Goal: Task Accomplishment & Management: Manage account settings

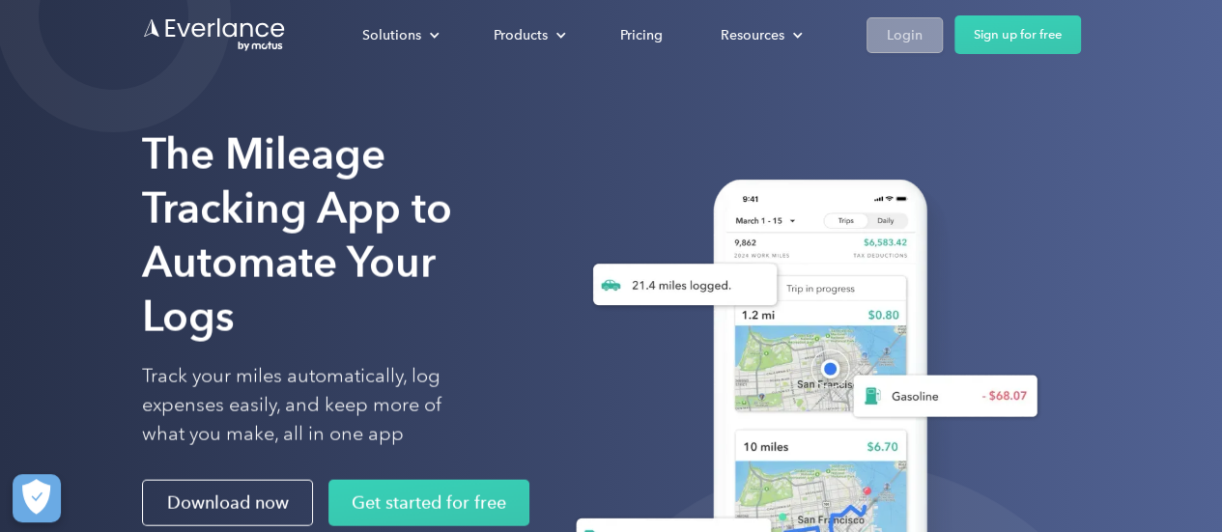
click at [905, 36] on div "Login" at bounding box center [905, 35] width 36 height 24
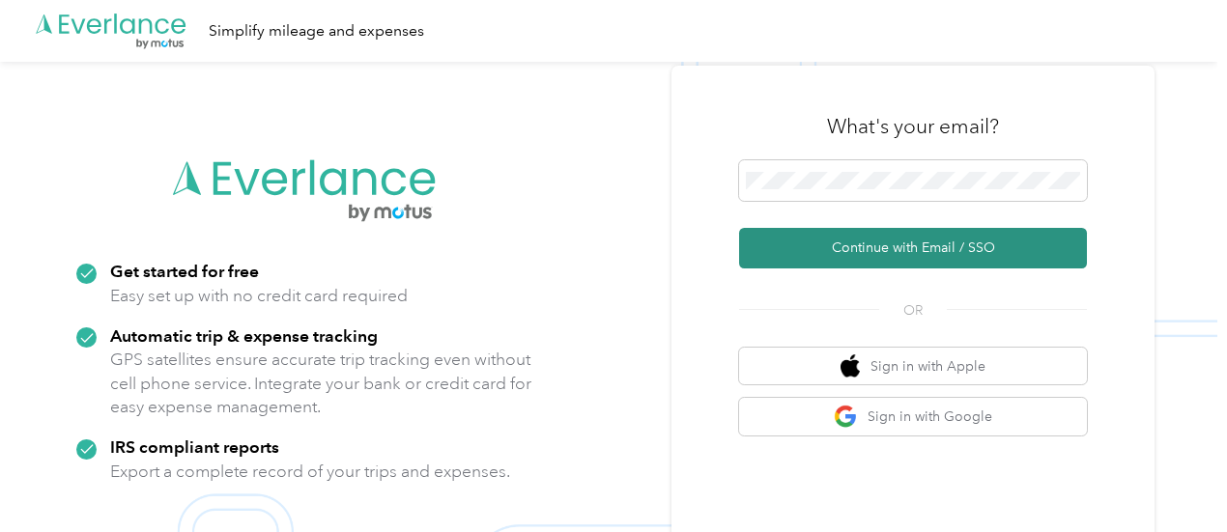
click at [908, 254] on button "Continue with Email / SSO" at bounding box center [913, 248] width 348 height 41
click at [917, 252] on button "Continue with Email / SSO" at bounding box center [913, 248] width 348 height 41
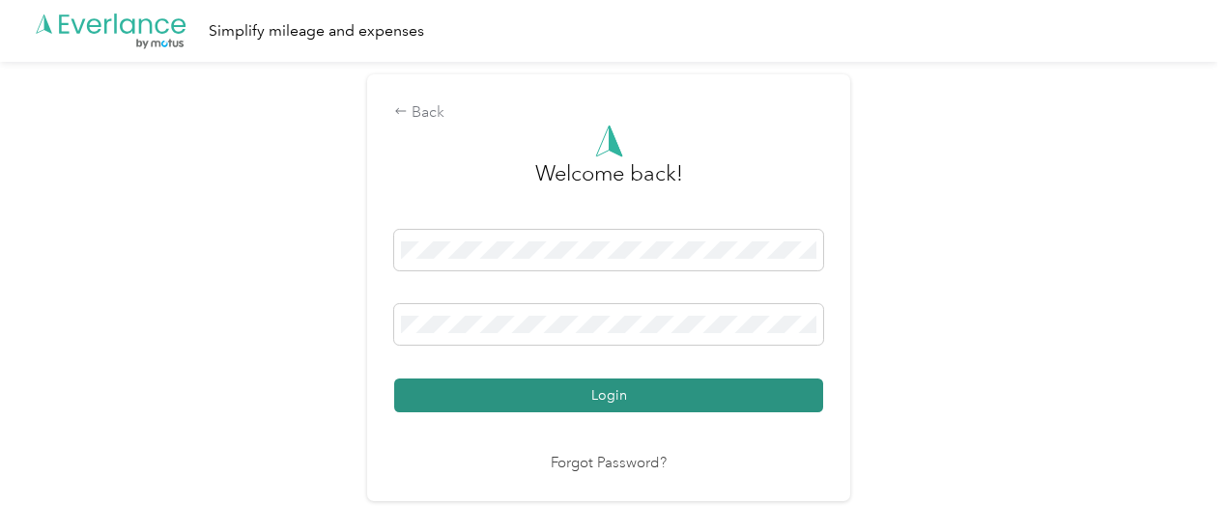
click at [624, 388] on button "Login" at bounding box center [608, 396] width 429 height 34
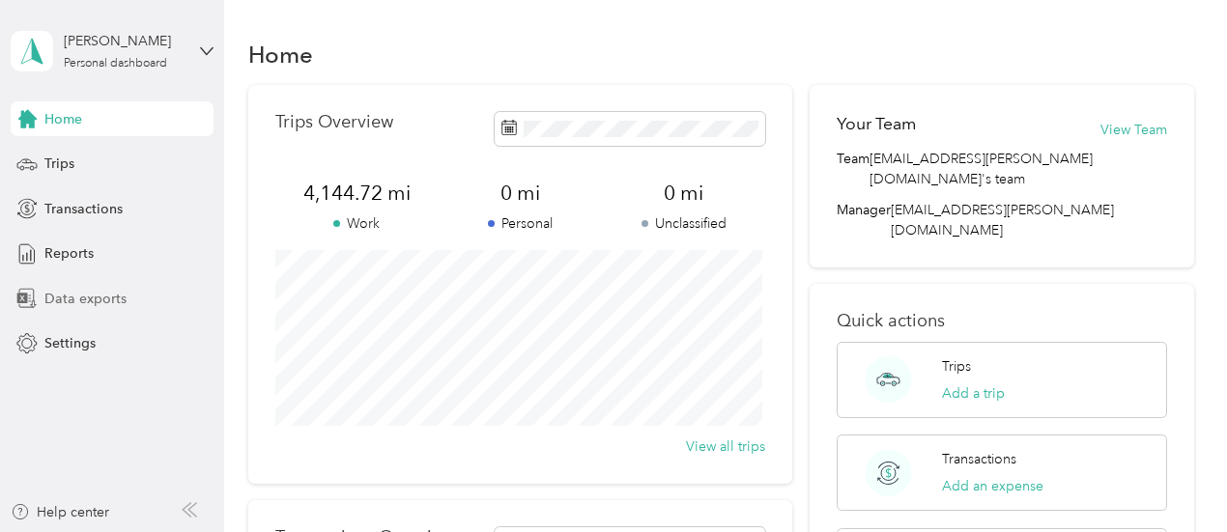
click at [91, 299] on span "Data exports" at bounding box center [85, 299] width 82 height 20
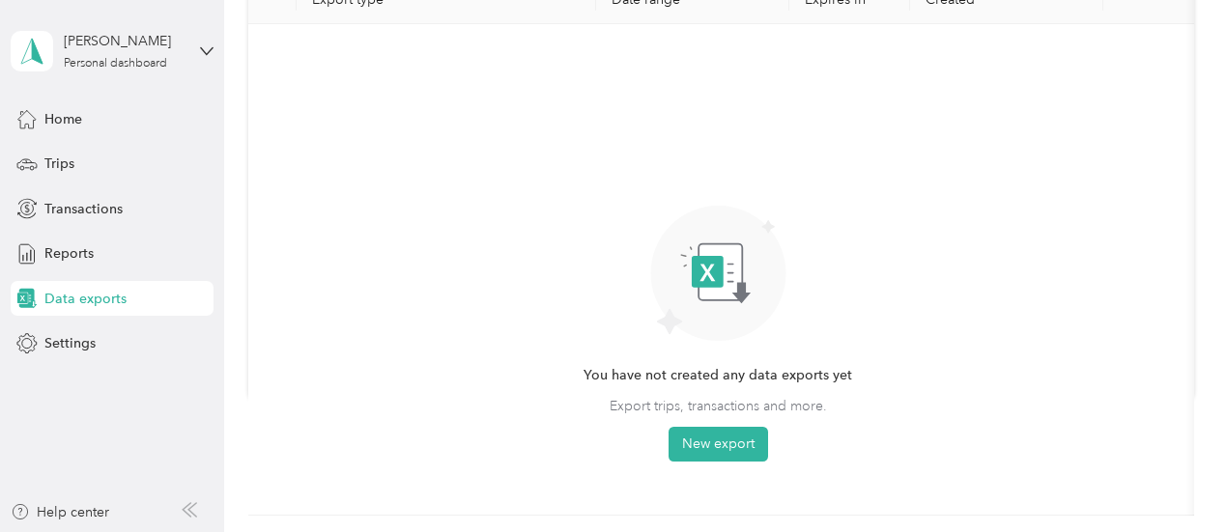
scroll to position [185, 0]
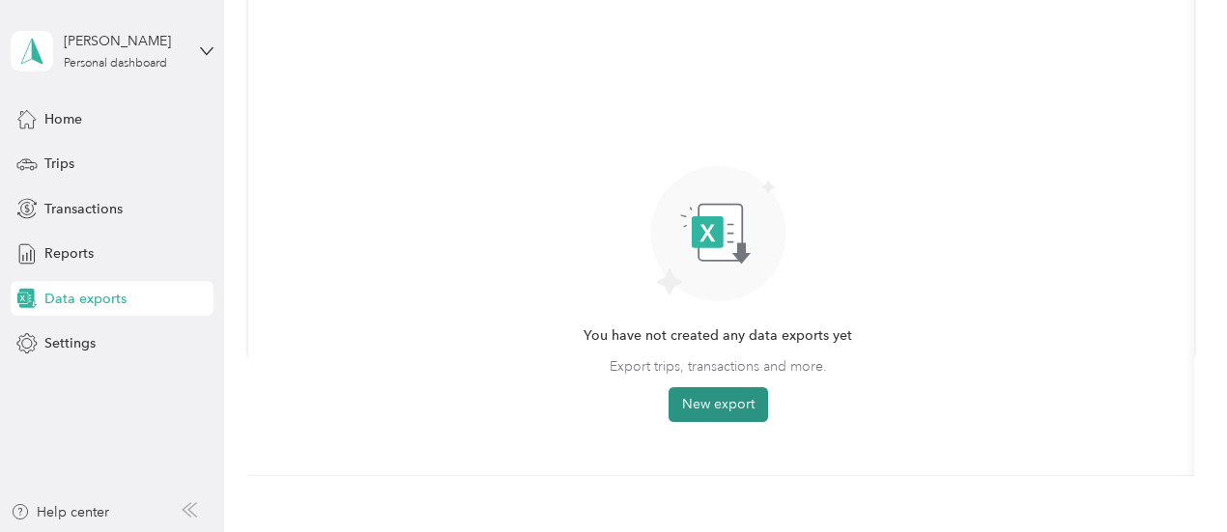
click at [711, 401] on button "New export" at bounding box center [719, 404] width 100 height 35
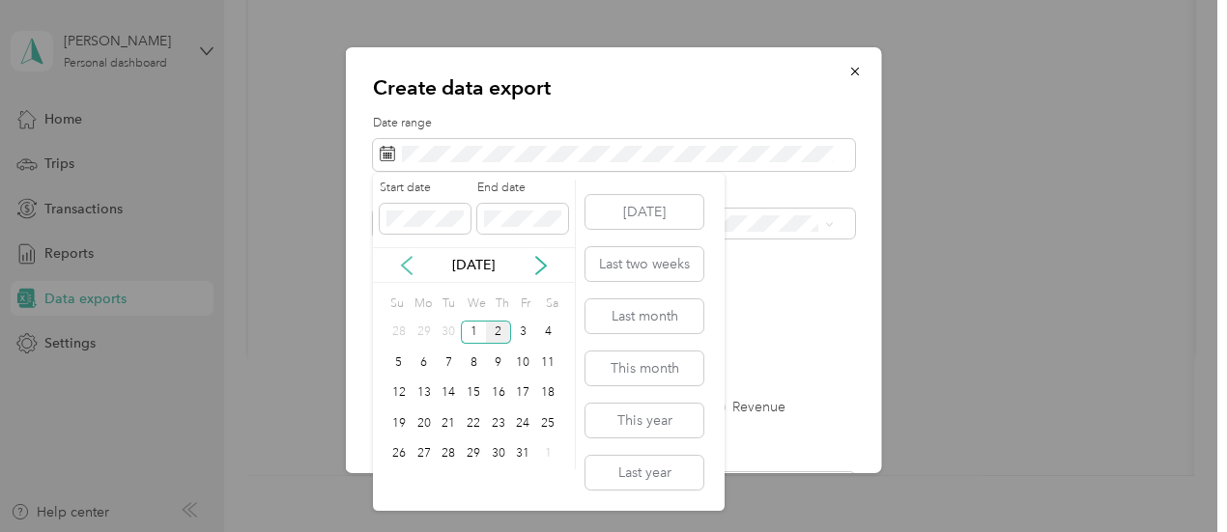
click at [412, 267] on icon at bounding box center [406, 265] width 19 height 19
click at [426, 332] on div "1" at bounding box center [424, 333] width 25 height 24
click at [452, 452] on div "30" at bounding box center [448, 454] width 25 height 24
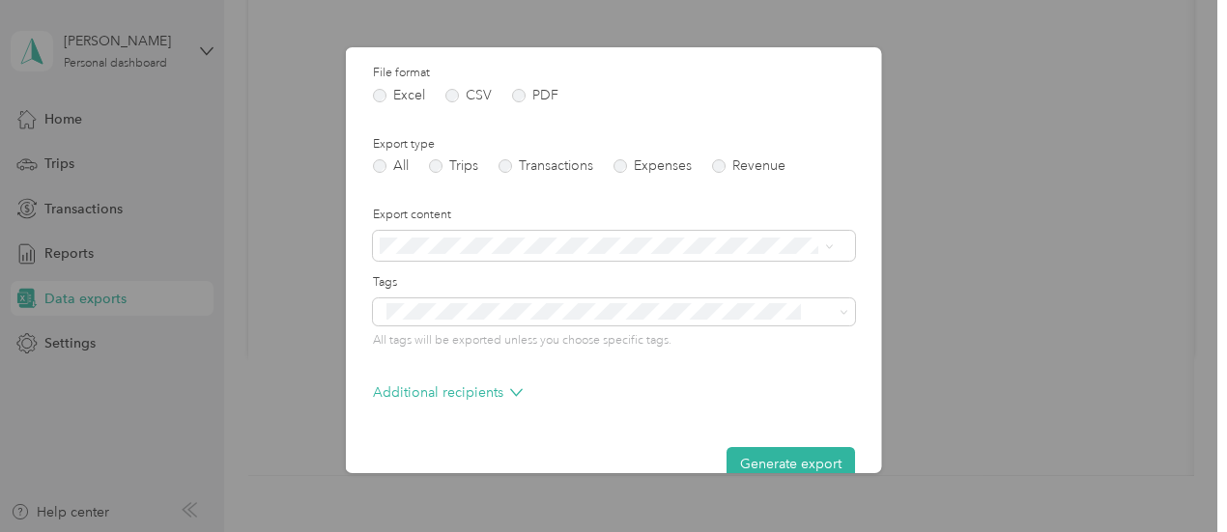
scroll to position [276, 0]
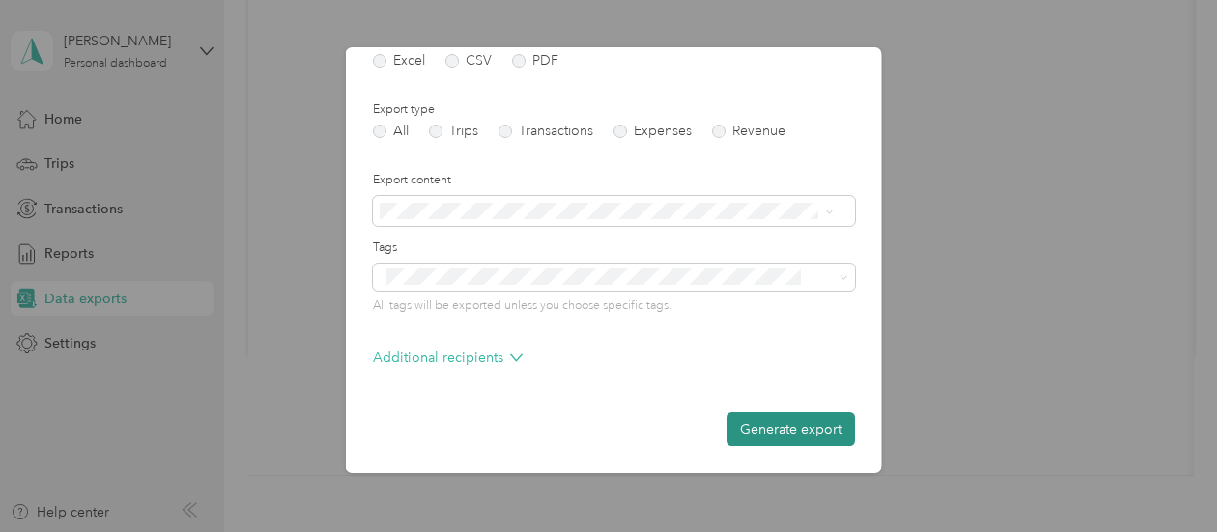
click at [797, 428] on button "Generate export" at bounding box center [791, 430] width 128 height 34
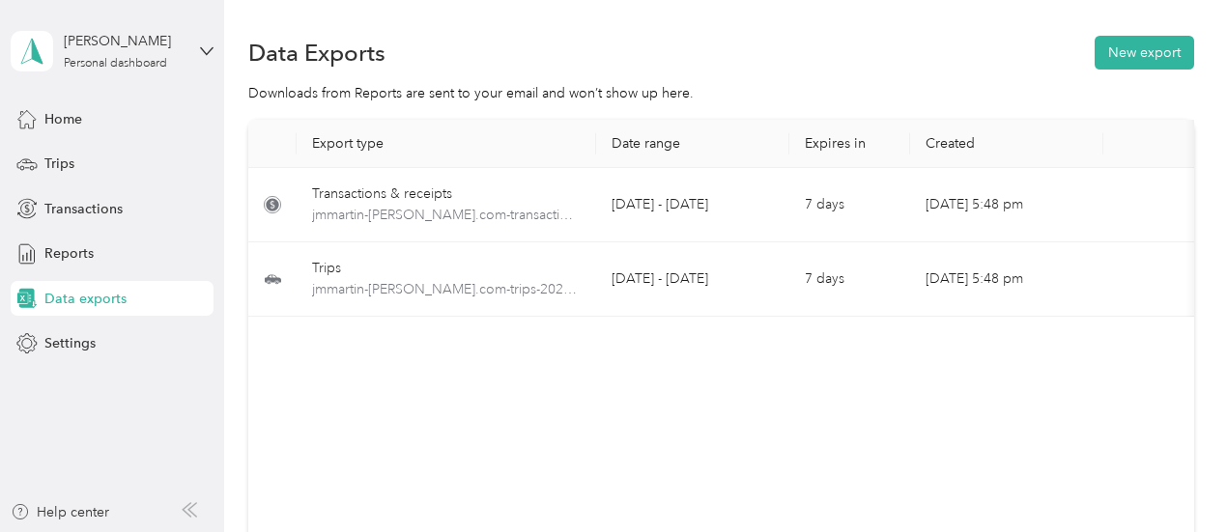
scroll to position [0, 0]
click at [1127, 51] on button "New export" at bounding box center [1145, 55] width 100 height 34
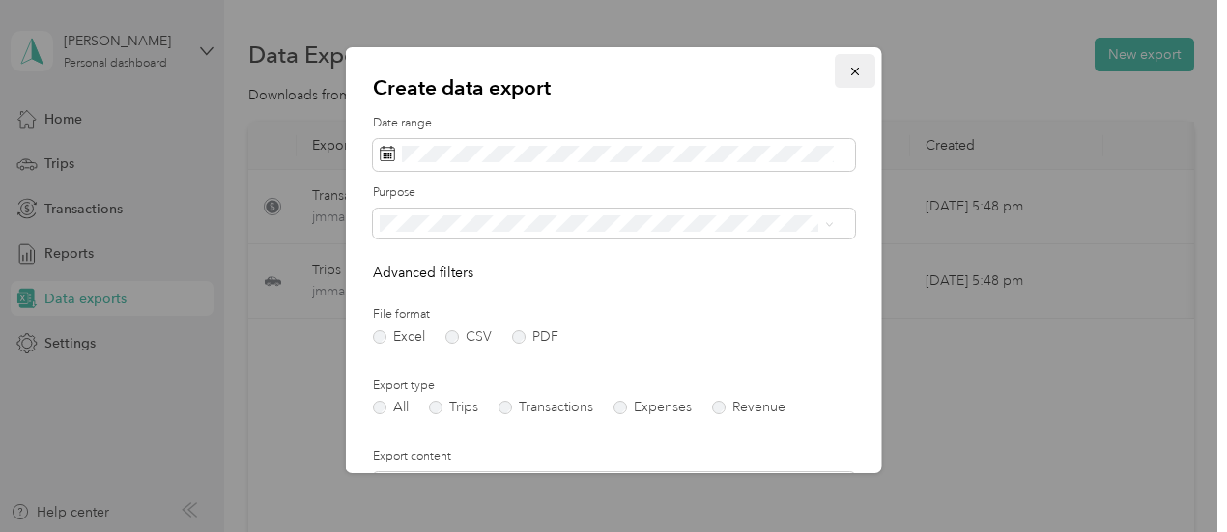
click at [848, 67] on icon "button" at bounding box center [855, 72] width 14 height 14
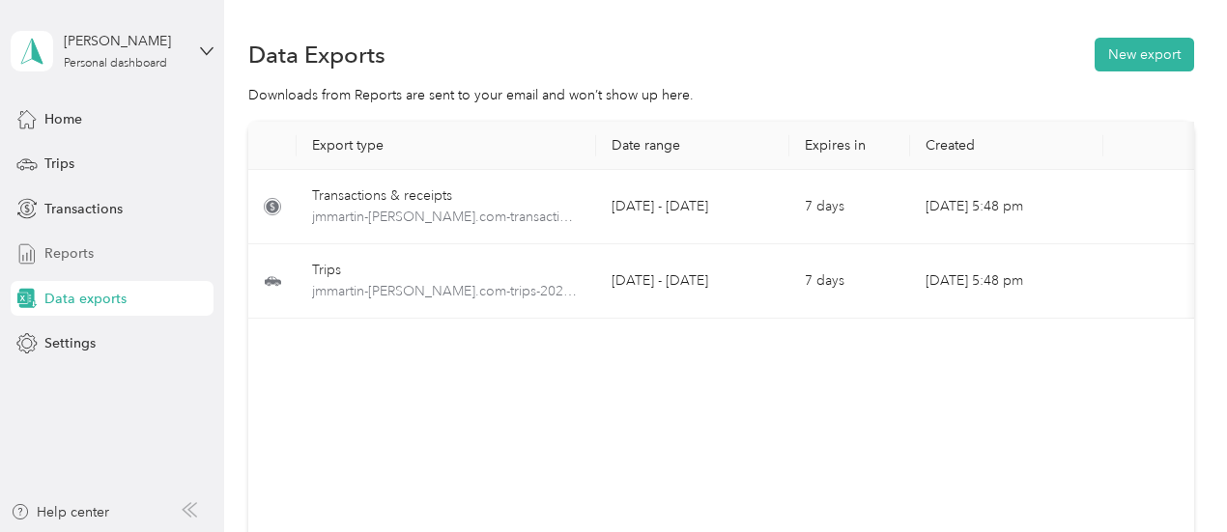
click at [83, 256] on span "Reports" at bounding box center [68, 253] width 49 height 20
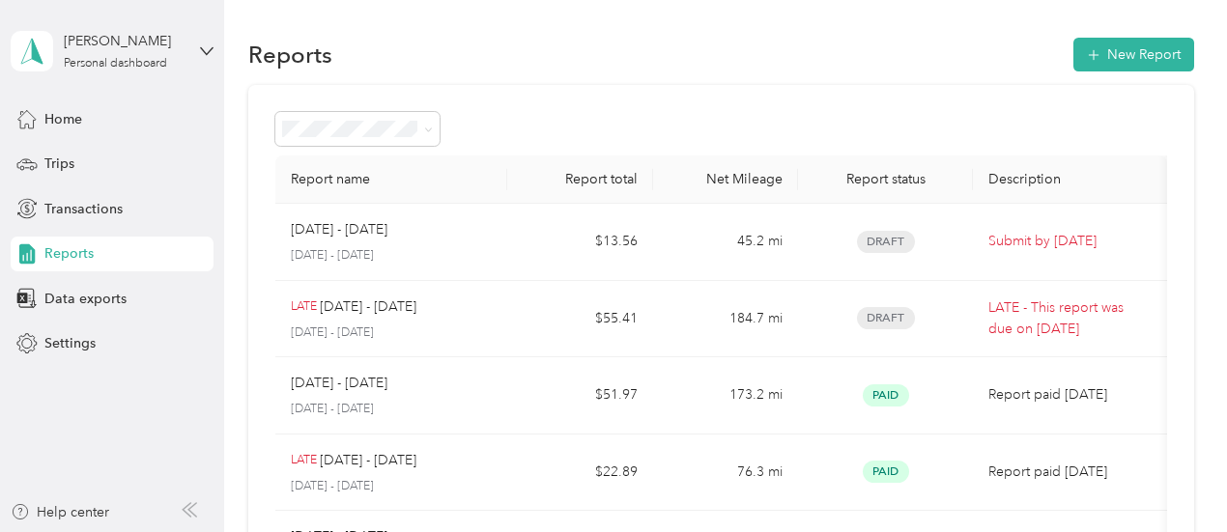
click at [86, 255] on span "Reports" at bounding box center [68, 253] width 49 height 20
click at [84, 298] on span "Data exports" at bounding box center [85, 299] width 82 height 20
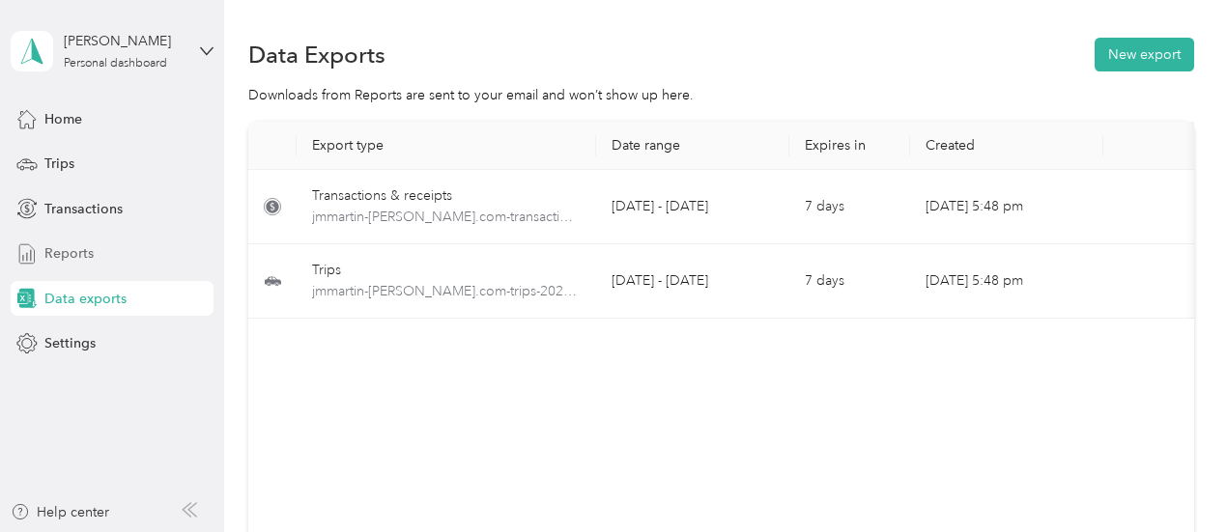
click at [71, 255] on span "Reports" at bounding box center [68, 253] width 49 height 20
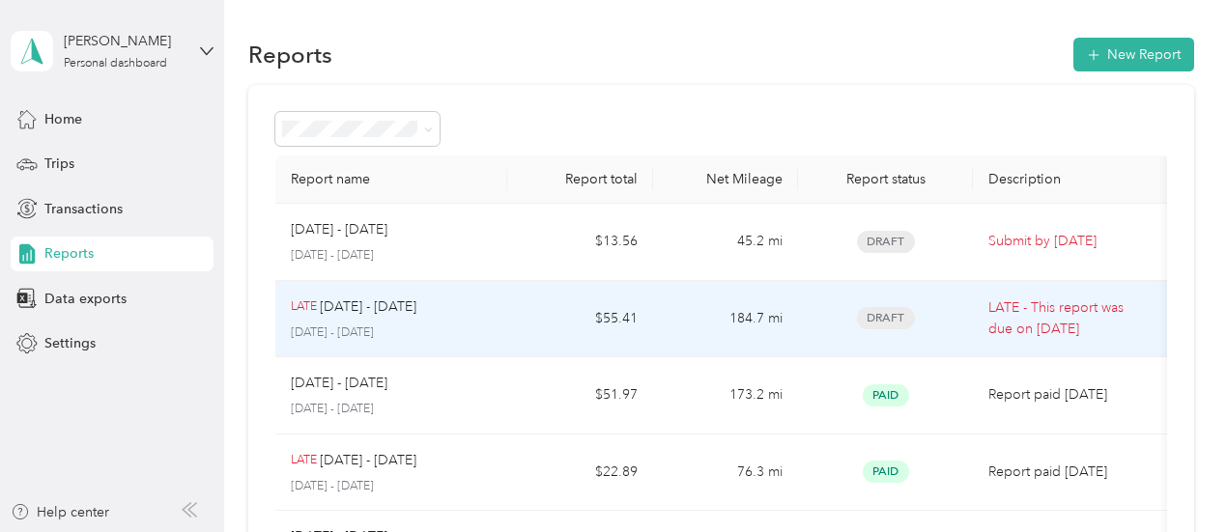
click at [877, 318] on span "Draft" at bounding box center [886, 318] width 58 height 22
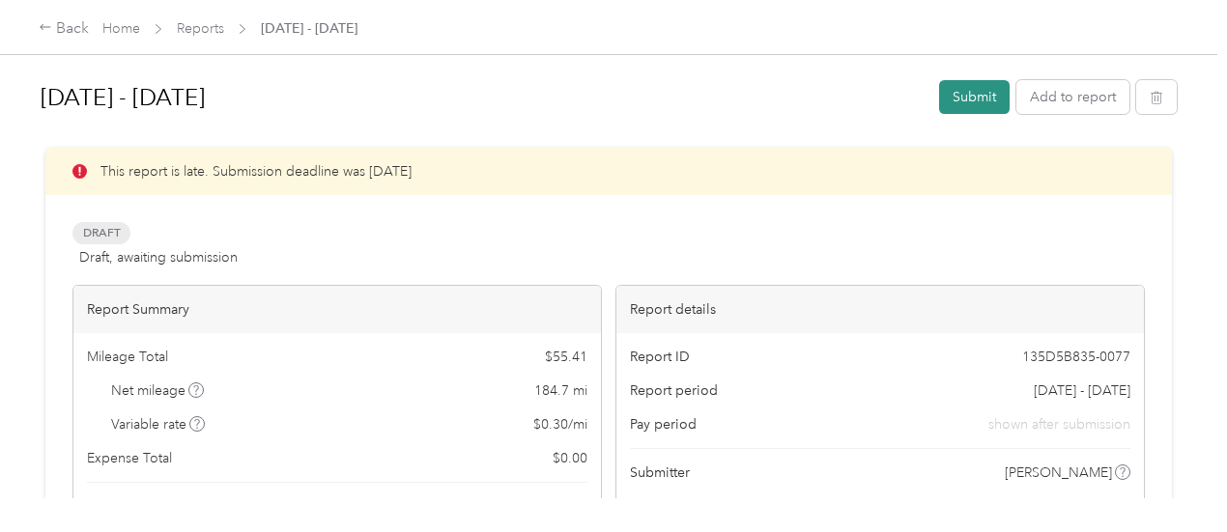
click at [970, 94] on button "Submit" at bounding box center [974, 97] width 71 height 34
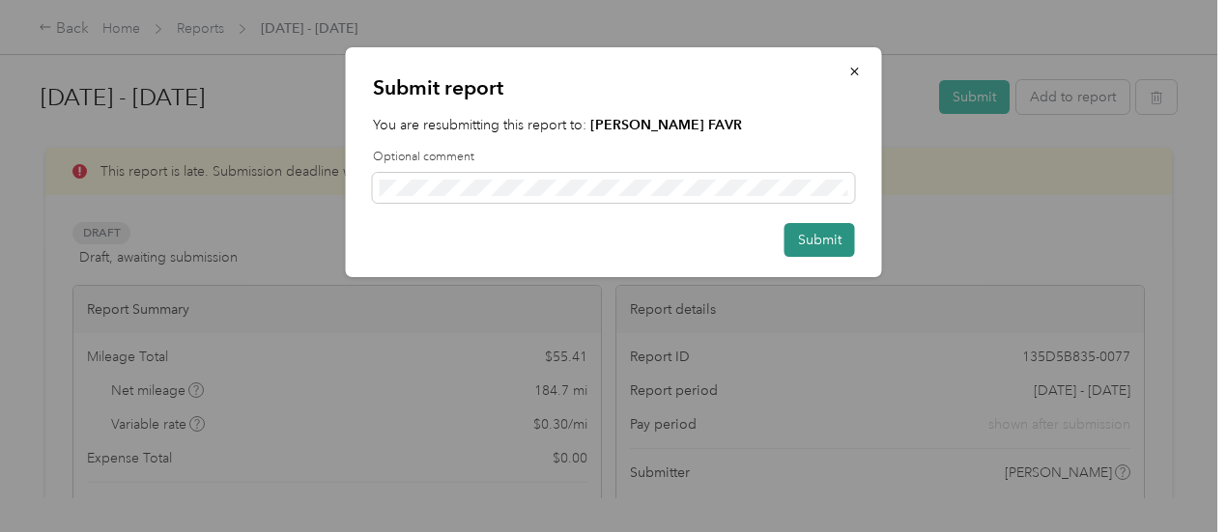
click at [813, 243] on button "Submit" at bounding box center [820, 240] width 71 height 34
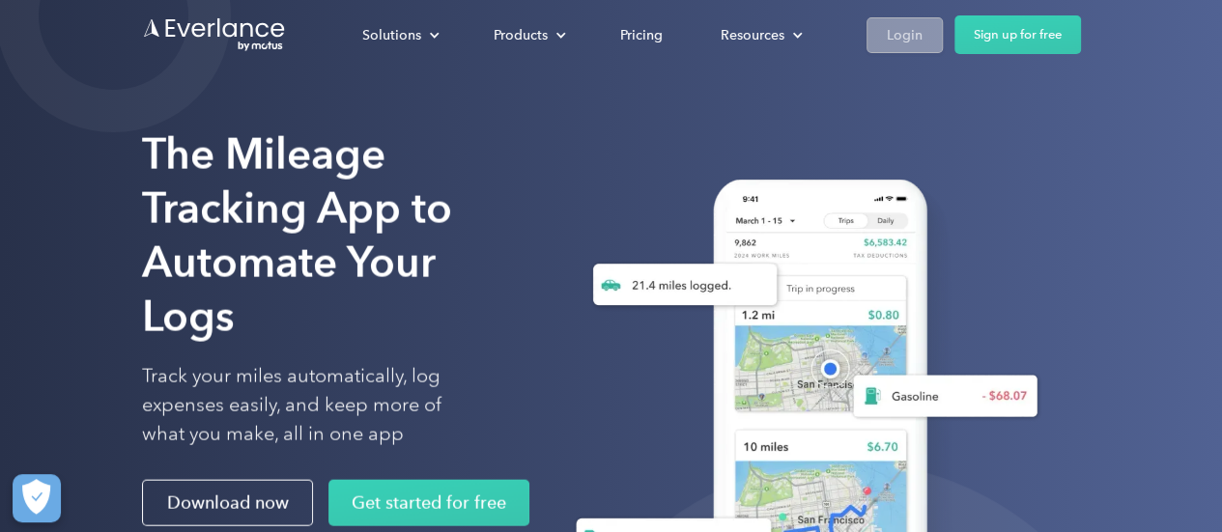
click at [898, 30] on div "Login" at bounding box center [905, 35] width 36 height 24
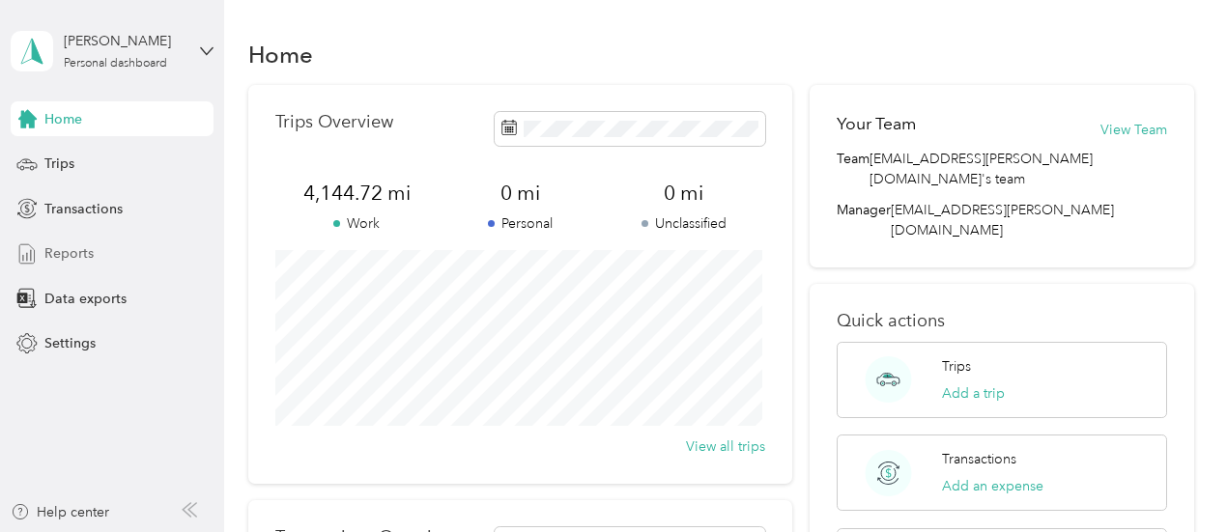
click at [79, 250] on span "Reports" at bounding box center [68, 253] width 49 height 20
